Goal: Find specific page/section

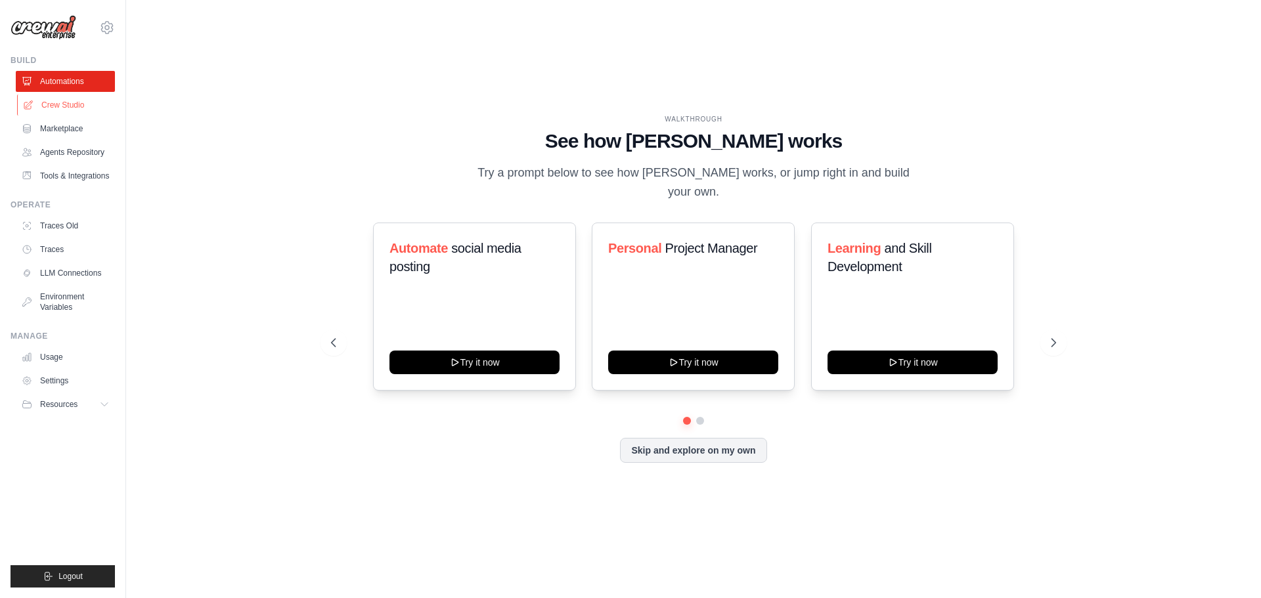
click at [66, 102] on link "Crew Studio" at bounding box center [66, 105] width 99 height 21
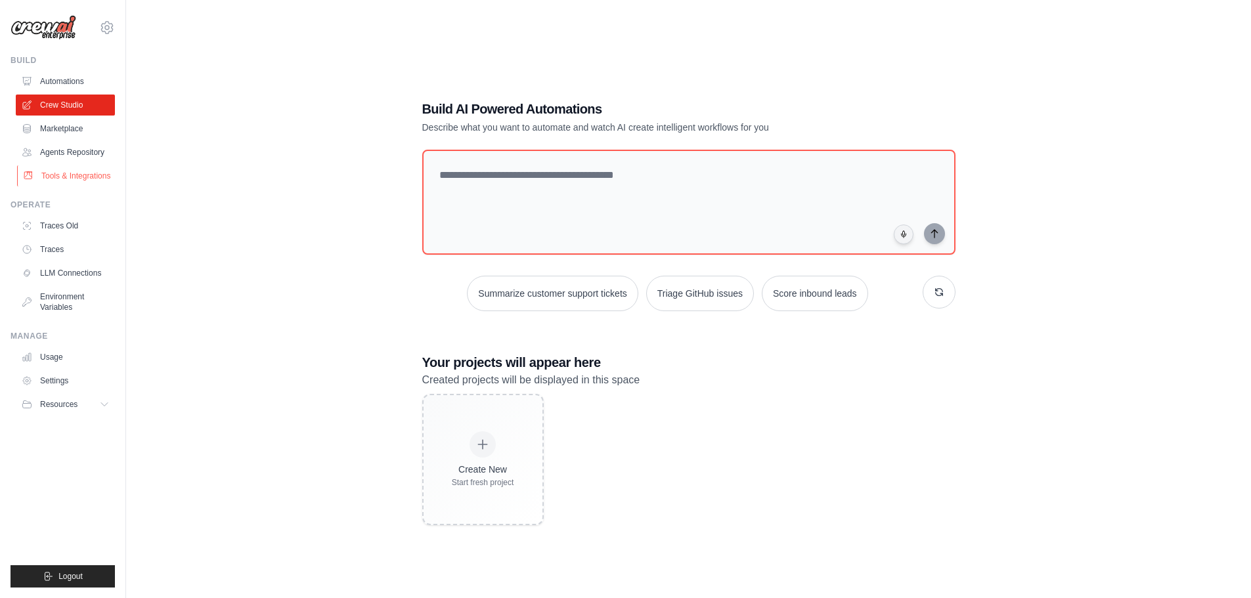
click at [85, 179] on link "Tools & Integrations" at bounding box center [66, 176] width 99 height 21
